Goal: Check status: Check status

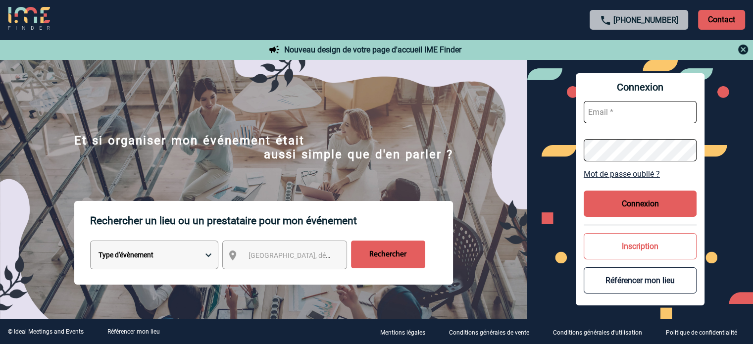
type input "[EMAIL_ADDRESS][DOMAIN_NAME]"
click at [635, 200] on button "Connexion" at bounding box center [639, 203] width 113 height 26
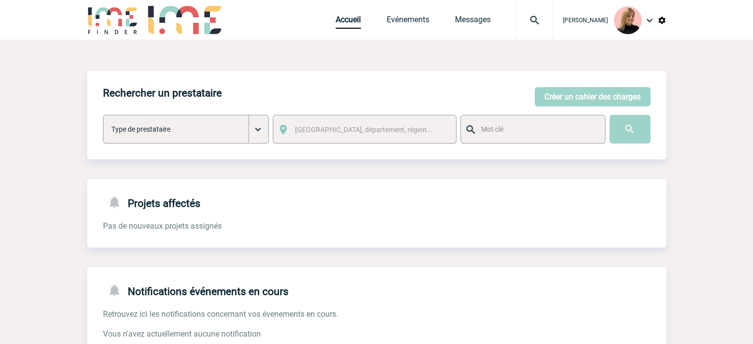
click at [532, 21] on img at bounding box center [535, 20] width 36 height 12
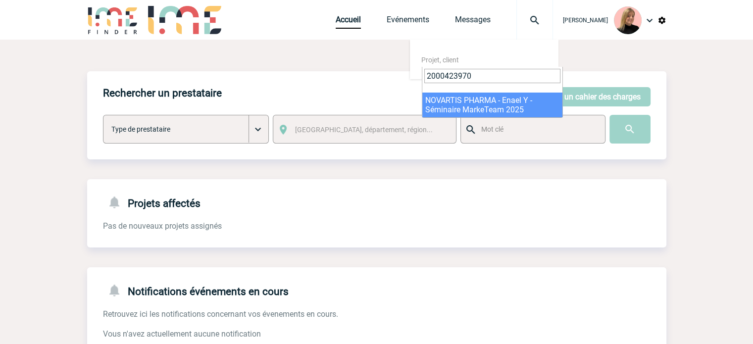
type input "2000423970"
select select "23471"
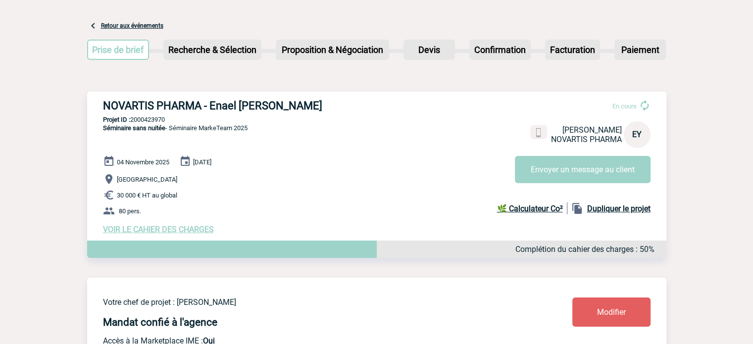
scroll to position [99, 0]
